Goal: Check status: Check status

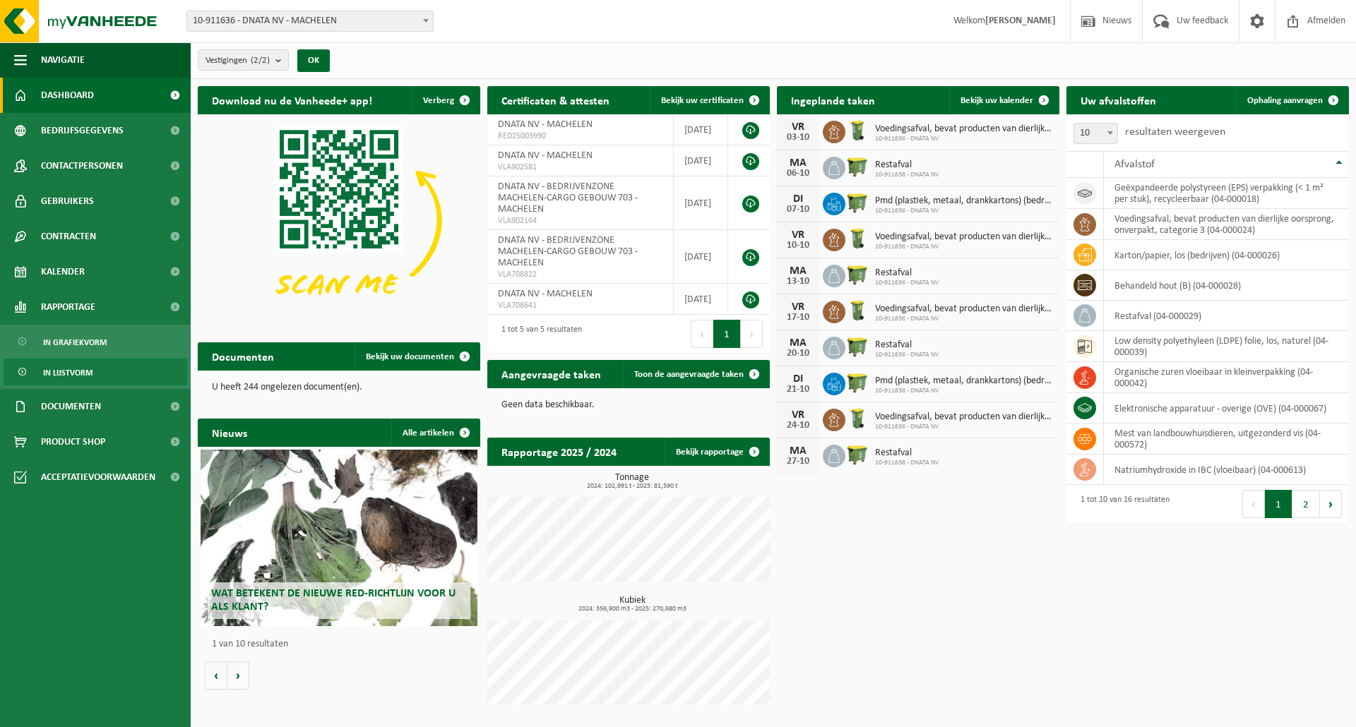
click at [66, 369] on span "In lijstvorm" at bounding box center [67, 372] width 49 height 27
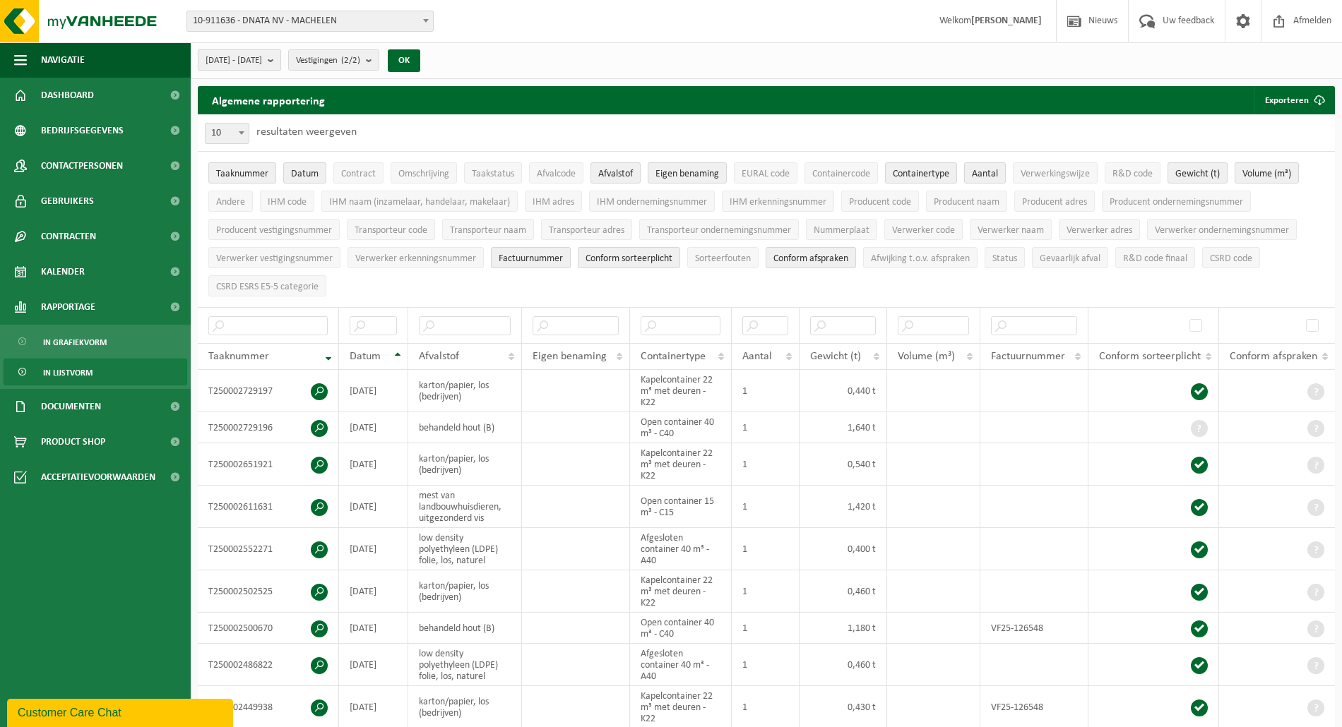
click at [262, 62] on span "[DATE] - [DATE]" at bounding box center [233, 60] width 56 height 21
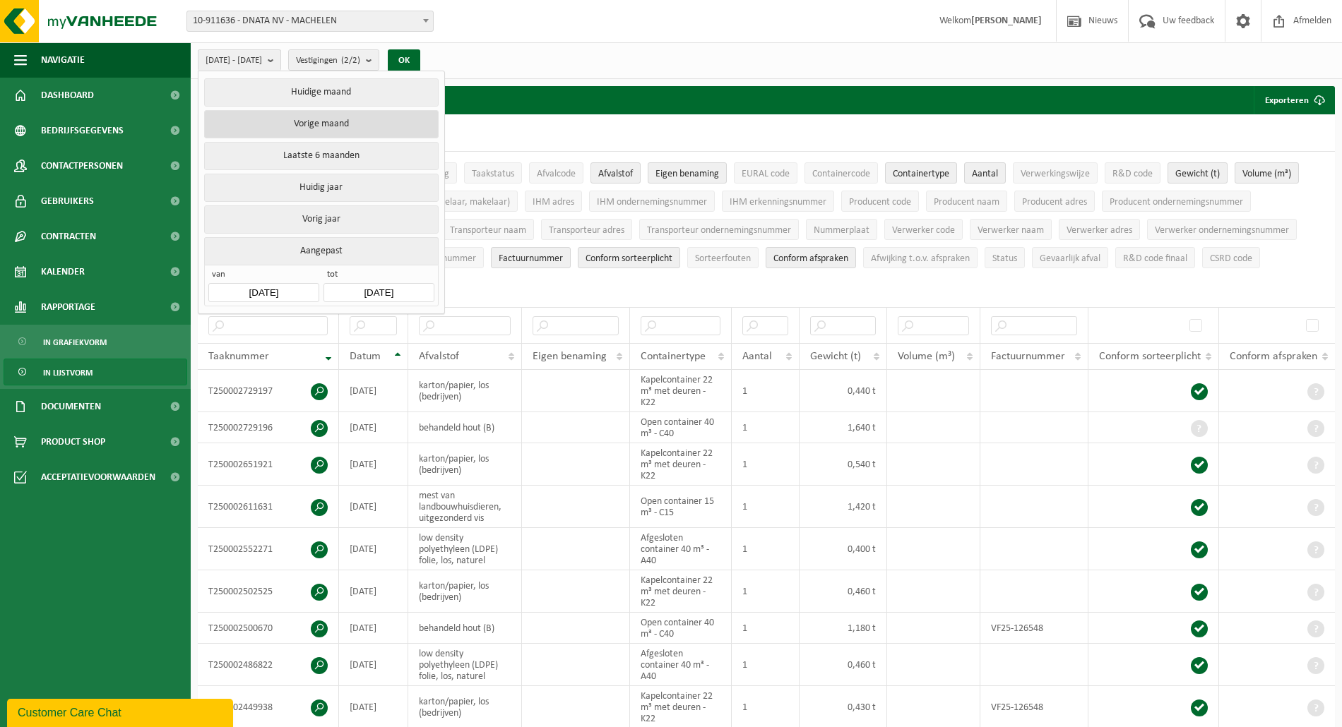
click at [280, 119] on button "Vorige maand" at bounding box center [321, 124] width 234 height 28
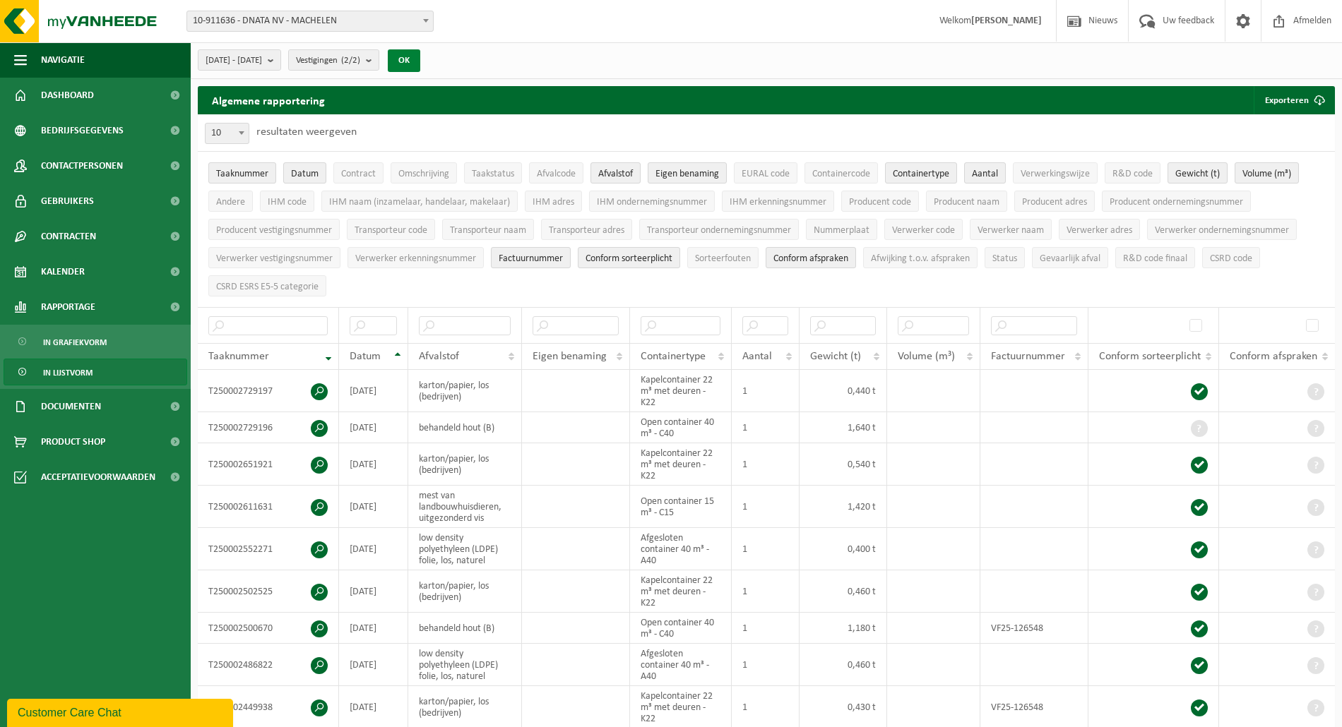
click at [420, 62] on button "OK" at bounding box center [404, 60] width 32 height 23
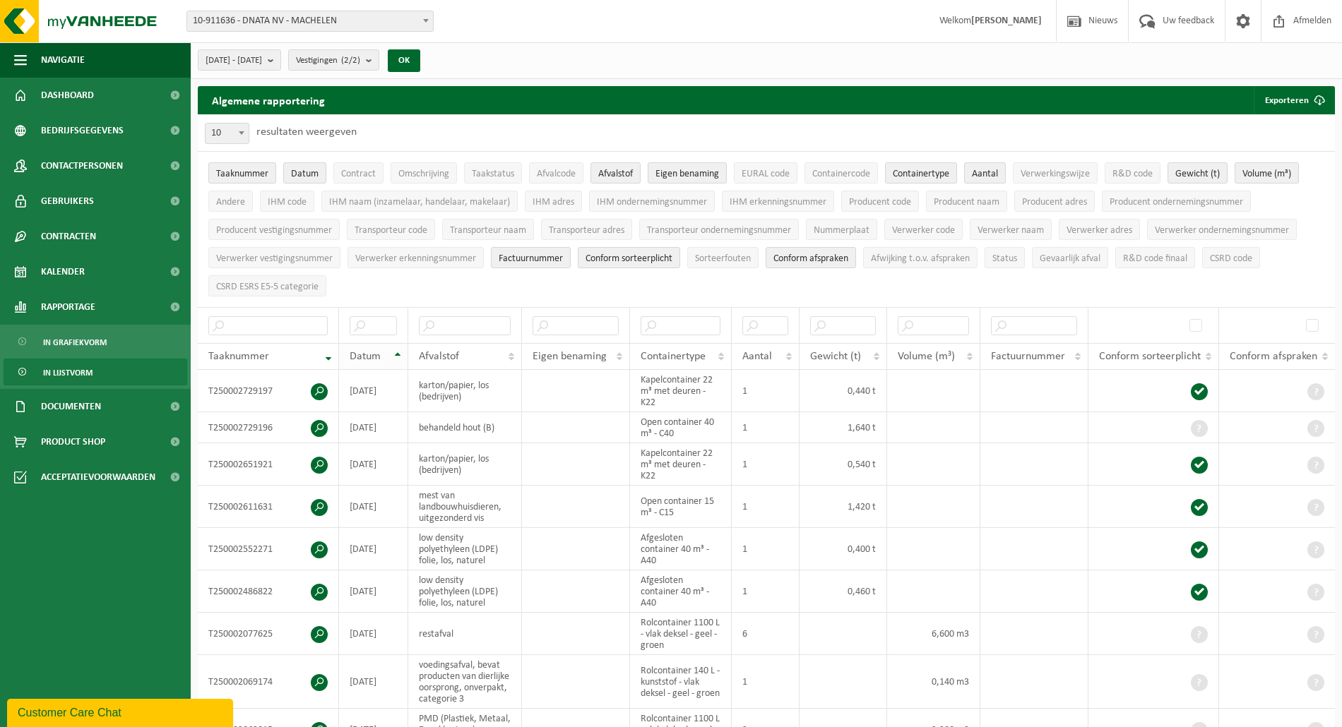
click at [376, 360] on span "Datum" at bounding box center [365, 356] width 31 height 11
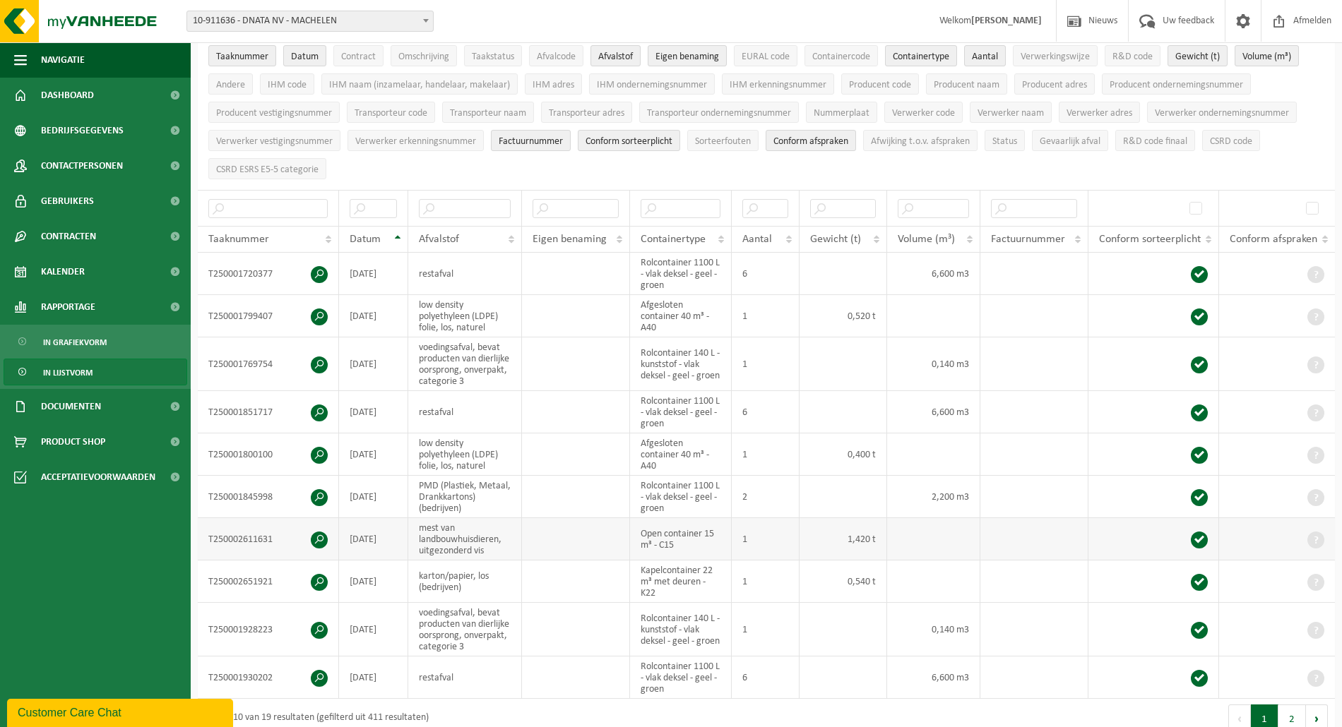
scroll to position [188, 0]
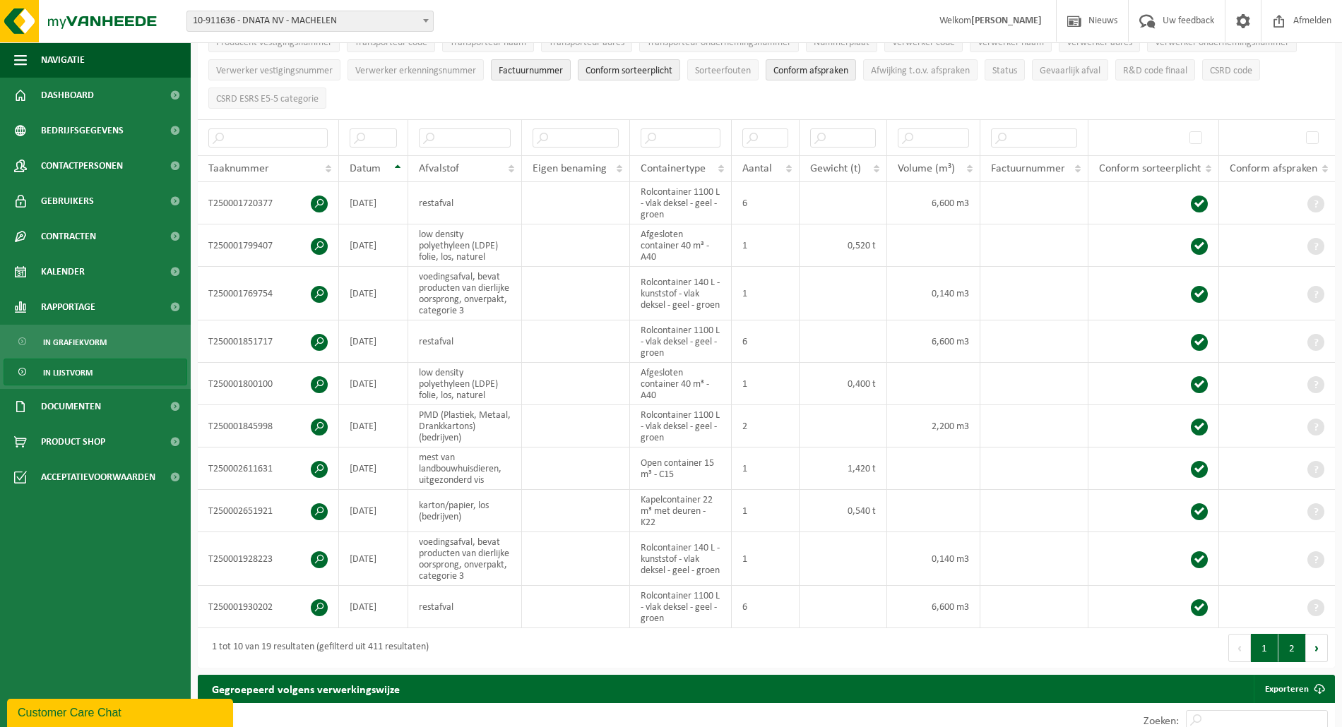
click at [1278, 648] on button "2" at bounding box center [1292, 648] width 28 height 28
